Goal: Task Accomplishment & Management: Complete application form

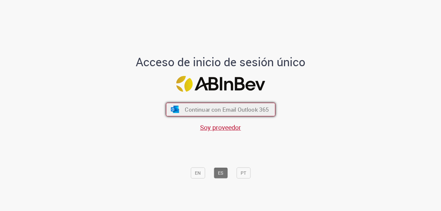
click at [207, 107] on span "Continuar con Email Outlook 365" at bounding box center [227, 109] width 84 height 7
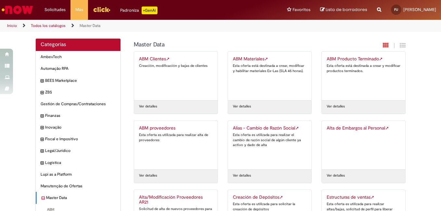
click at [184, 86] on div "ABM Clientes ➚ Creación, modificación y bajas de clientes" at bounding box center [176, 76] width 74 height 39
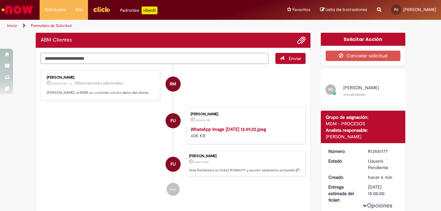
click at [172, 58] on textarea "Escriba aquí su mensaje…" at bounding box center [155, 58] width 228 height 11
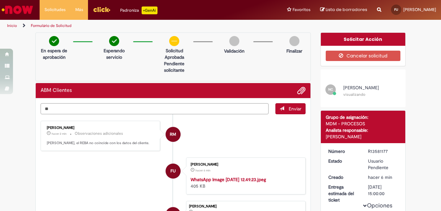
type textarea "*"
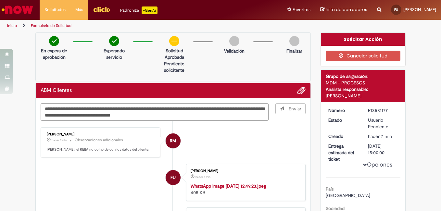
type textarea "**********"
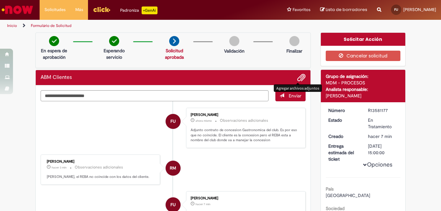
click at [298, 78] on span "Agregar archivos adjuntos" at bounding box center [302, 78] width 8 height 8
